Goal: Task Accomplishment & Management: Complete application form

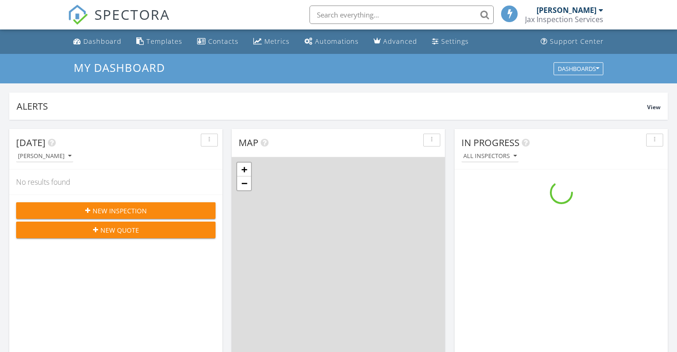
scroll to position [839, 678]
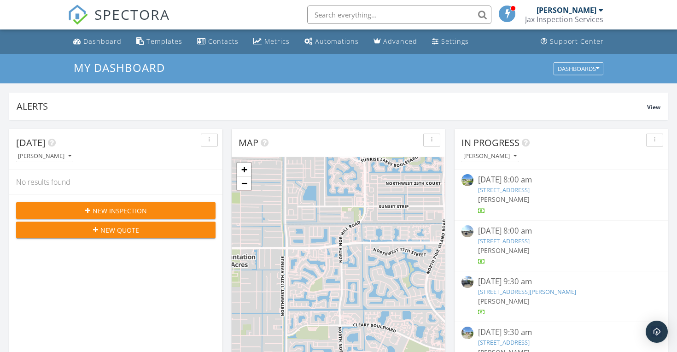
click at [153, 212] on div "New Inspection" at bounding box center [115, 211] width 185 height 10
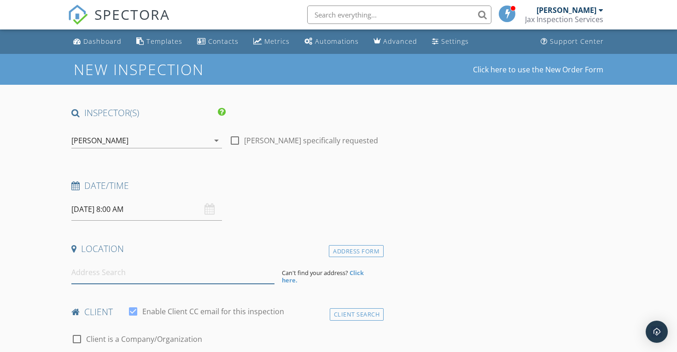
click at [106, 273] on input at bounding box center [172, 272] width 203 height 23
paste input "290 W 53rd St Hialeah, FL 33012"
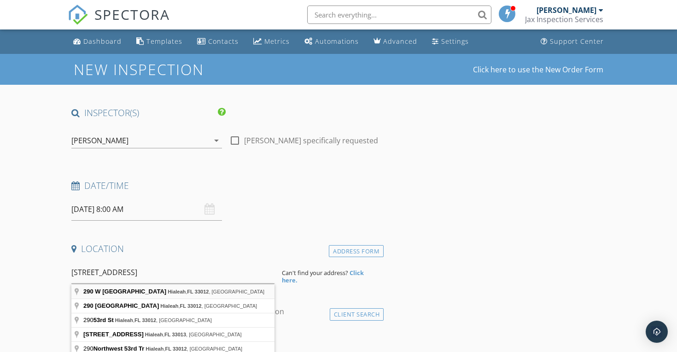
type input "290 W 53rd St, Hialeah, FL 33012, USA"
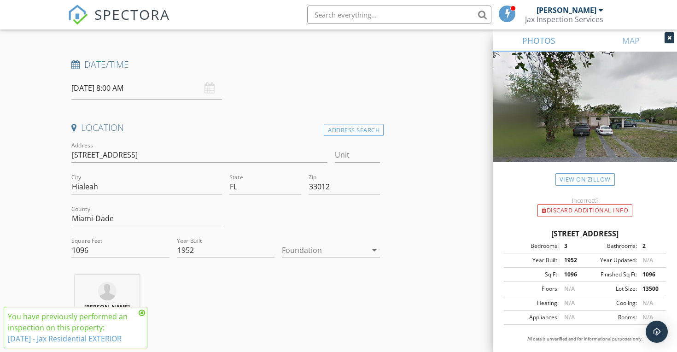
scroll to position [122, 0]
click at [363, 248] on div at bounding box center [324, 249] width 85 height 15
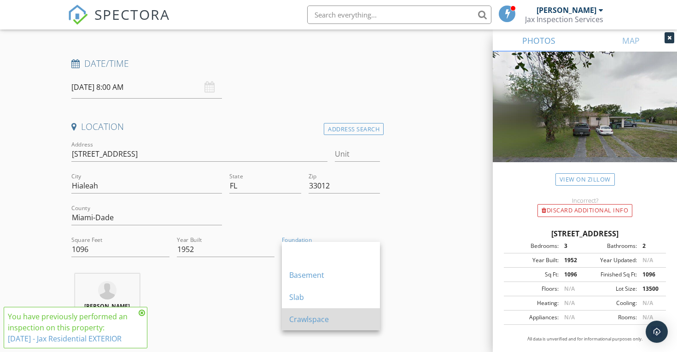
click at [363, 316] on div "Crawlspace" at bounding box center [330, 319] width 83 height 11
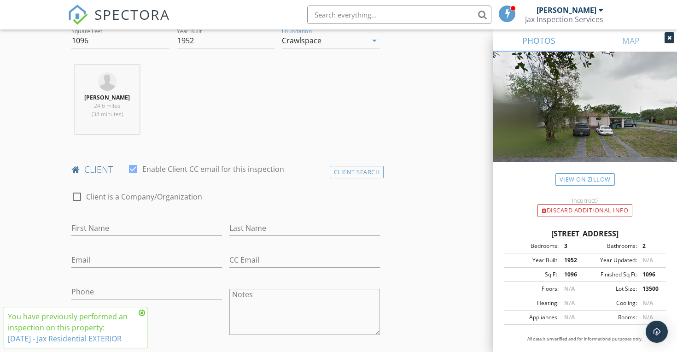
scroll to position [344, 0]
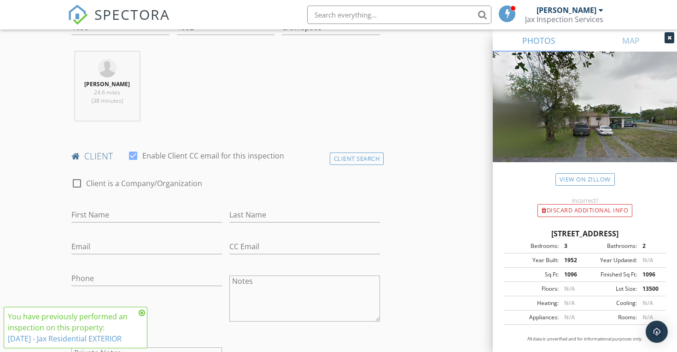
click at [131, 157] on div at bounding box center [133, 156] width 16 height 16
checkbox input "false"
click at [131, 211] on input "First Name" at bounding box center [146, 214] width 151 height 15
paste input "Jorge Padron"
type input "Jorge Padron"
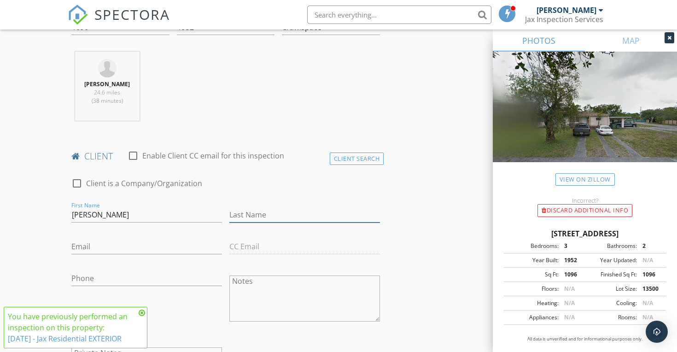
click at [257, 217] on input "Last Name" at bounding box center [304, 214] width 151 height 15
paste input "Jorge Padron"
click at [250, 214] on input "Jorge Padron" at bounding box center [304, 214] width 151 height 15
type input "Padron"
click at [132, 217] on input "Jorge Padron" at bounding box center [146, 214] width 151 height 15
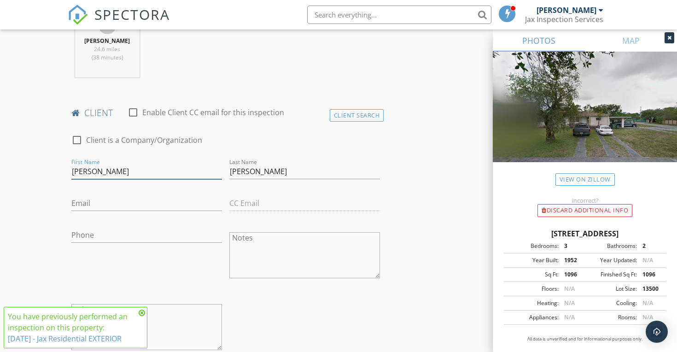
scroll to position [389, 0]
type input "Jorge"
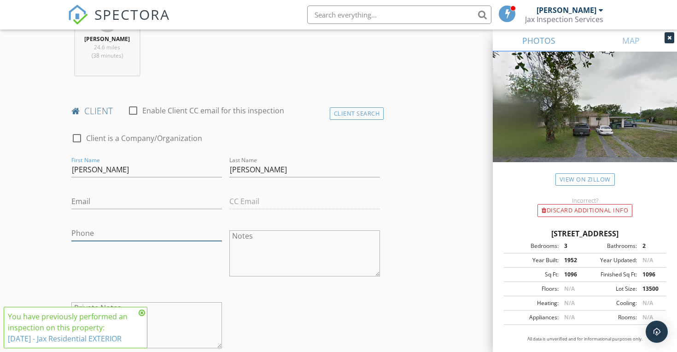
click at [123, 237] on input "Phone" at bounding box center [146, 233] width 151 height 15
paste input "305-904-2139"
type input "305-904-2139"
click at [211, 272] on div "Phone 305-904-2139" at bounding box center [147, 254] width 158 height 72
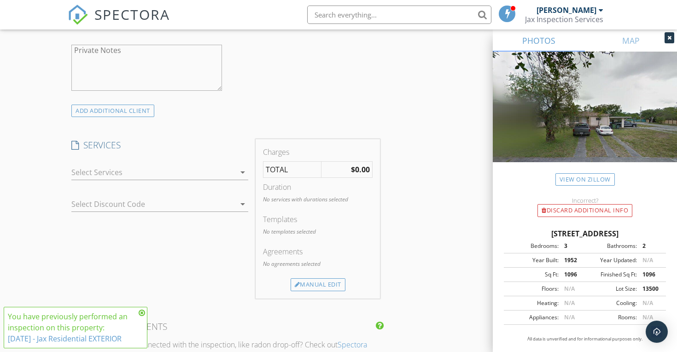
scroll to position [698, 0]
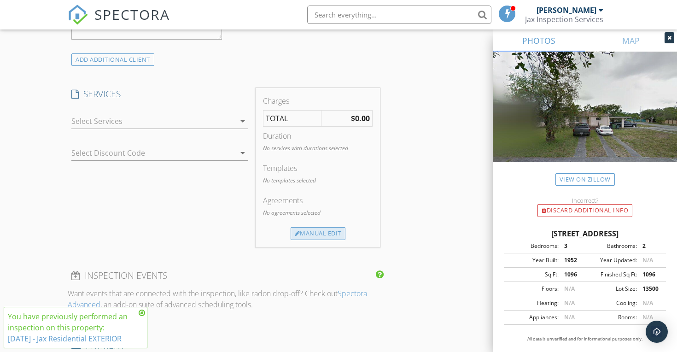
click at [316, 230] on div "Manual Edit" at bounding box center [318, 233] width 55 height 13
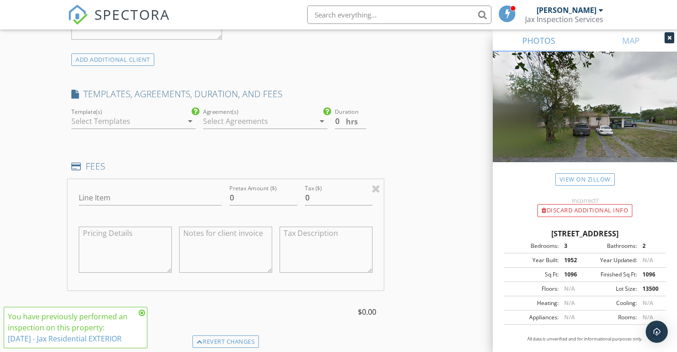
click at [185, 122] on icon "arrow_drop_down" at bounding box center [190, 121] width 11 height 11
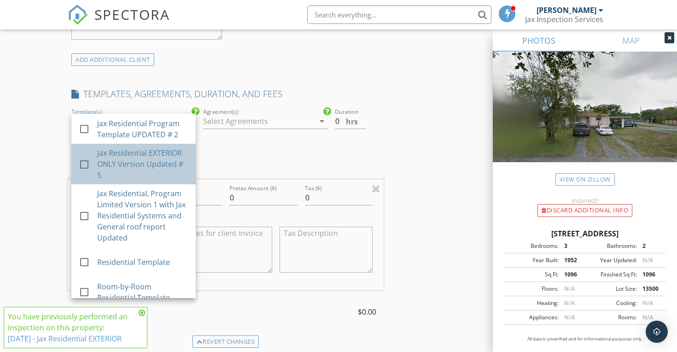
click at [159, 157] on div "Jax Residential EXTERIOR ONLY Version Updated # 5" at bounding box center [142, 163] width 91 height 33
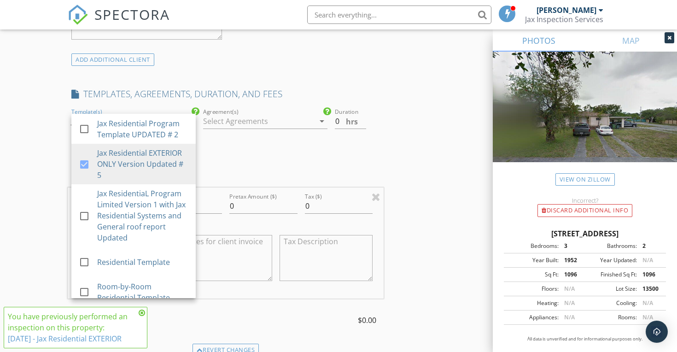
click at [434, 237] on div "INSPECTOR(S) check_box Thomas Jackson PRIMARY check_box_outline_blank Beth Miro…" at bounding box center [339, 219] width 542 height 1620
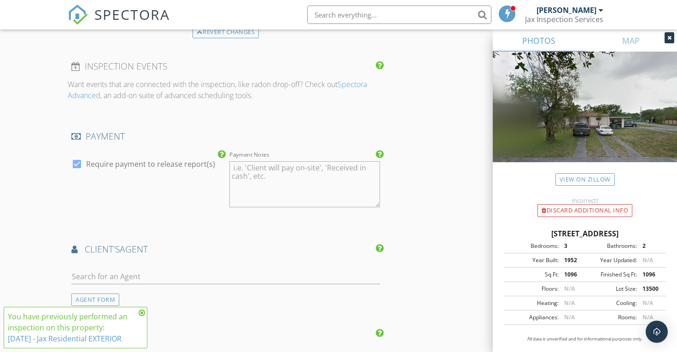
scroll to position [1015, 0]
click at [78, 168] on div at bounding box center [77, 165] width 16 height 16
checkbox input "false"
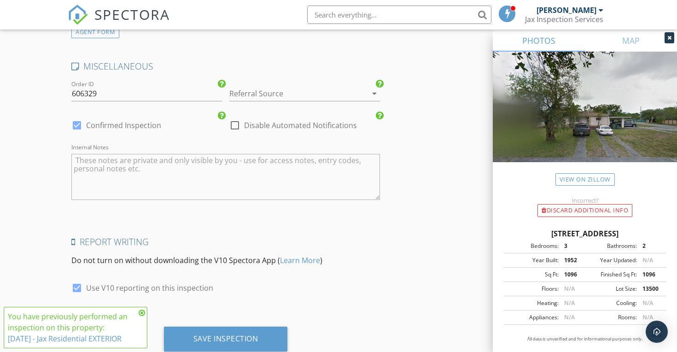
scroll to position [1397, 0]
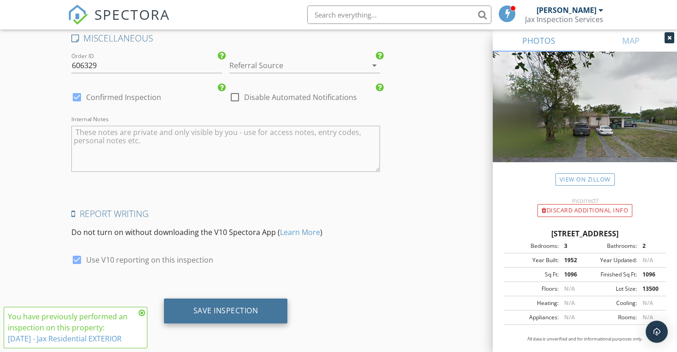
click at [235, 307] on div "Save Inspection" at bounding box center [226, 310] width 65 height 9
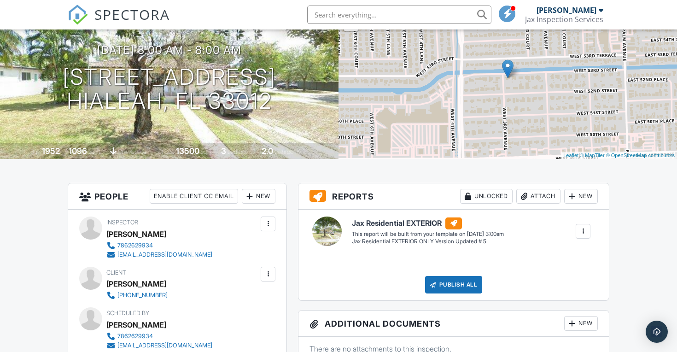
scroll to position [89, 0]
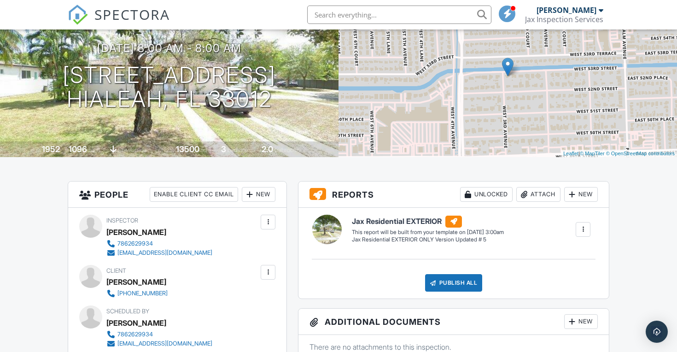
click at [386, 223] on h6 "Jax Residential EXTERIOR" at bounding box center [428, 222] width 152 height 12
click at [587, 230] on div at bounding box center [583, 229] width 9 height 9
click at [568, 251] on div "Build Now" at bounding box center [564, 255] width 45 height 11
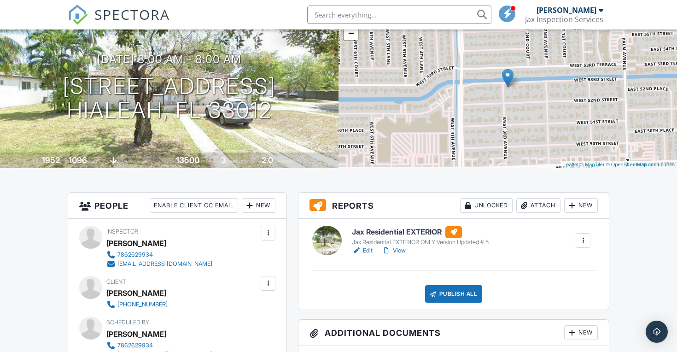
scroll to position [79, 0]
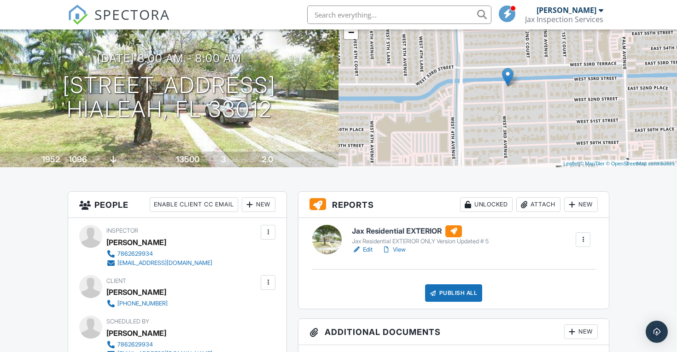
click at [397, 232] on h6 "Jax Residential EXTERIOR" at bounding box center [420, 231] width 137 height 12
